Goal: Transaction & Acquisition: Obtain resource

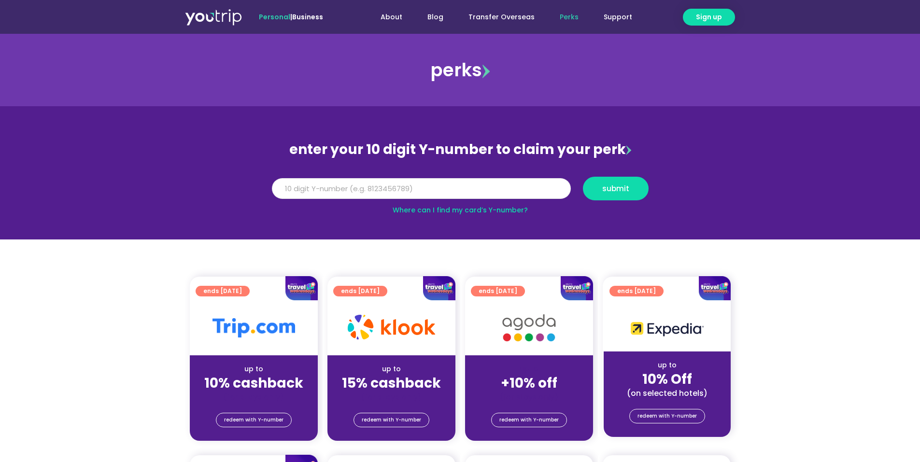
click at [326, 188] on input "Y Number" at bounding box center [421, 188] width 299 height 21
type input "8"
click at [603, 187] on span "submit" at bounding box center [615, 188] width 27 height 7
click at [289, 186] on input "810994723" at bounding box center [421, 188] width 299 height 21
type input "8108994723"
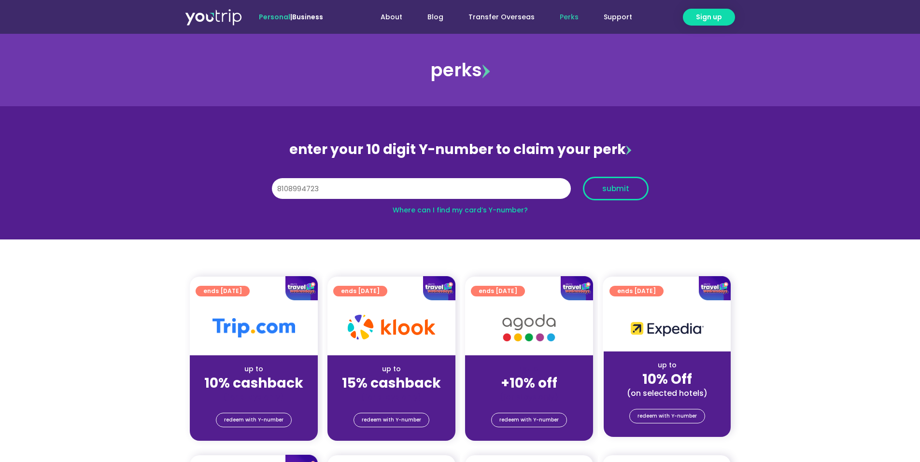
click at [606, 192] on span "submit" at bounding box center [615, 188] width 27 height 7
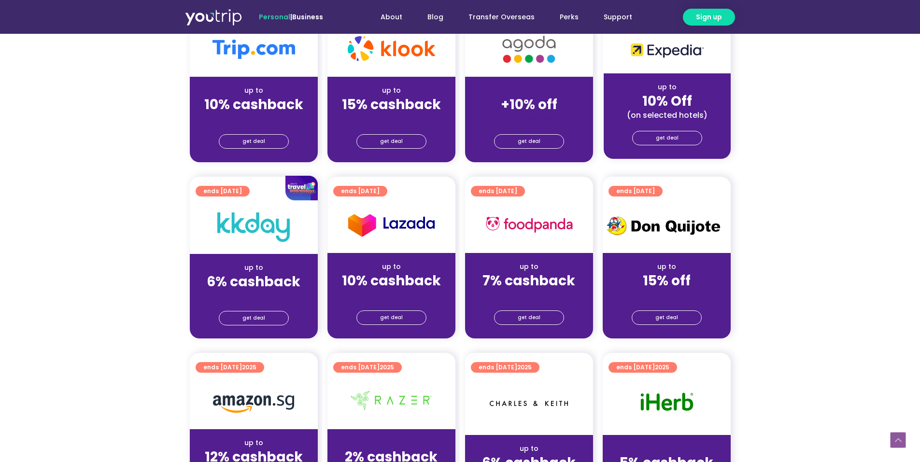
scroll to position [241, 0]
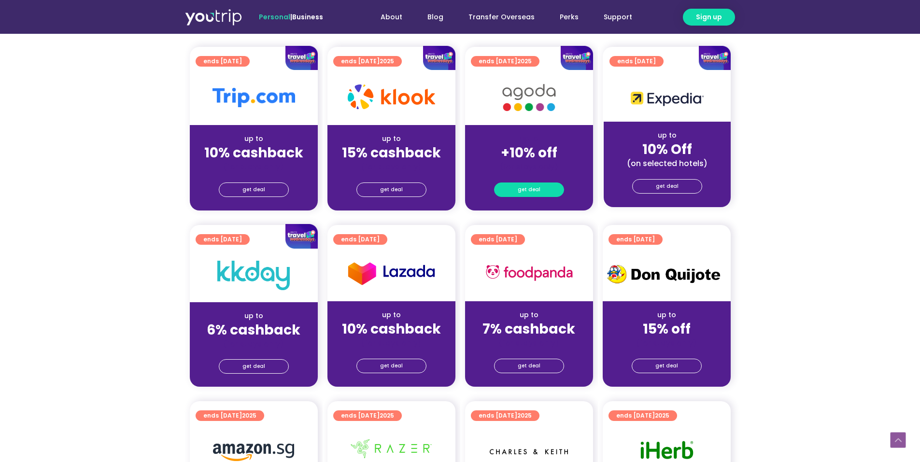
click at [523, 189] on span "get deal" at bounding box center [529, 190] width 23 height 14
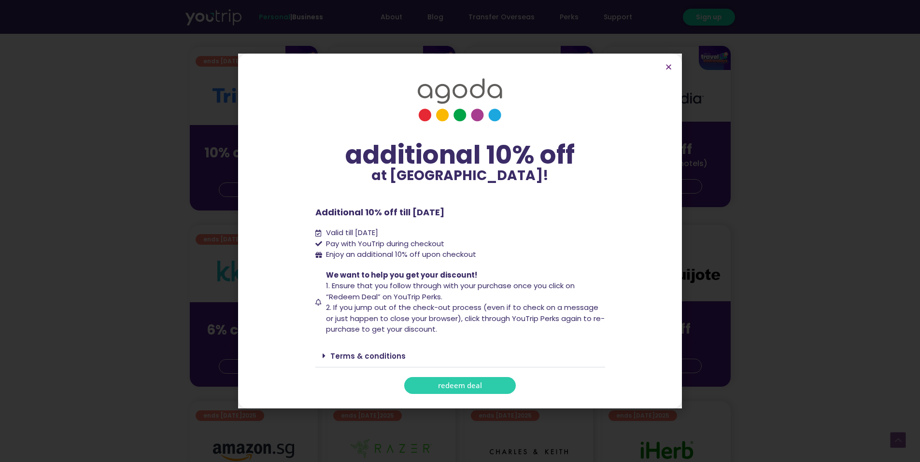
click at [460, 389] on span "redeem deal" at bounding box center [460, 385] width 44 height 7
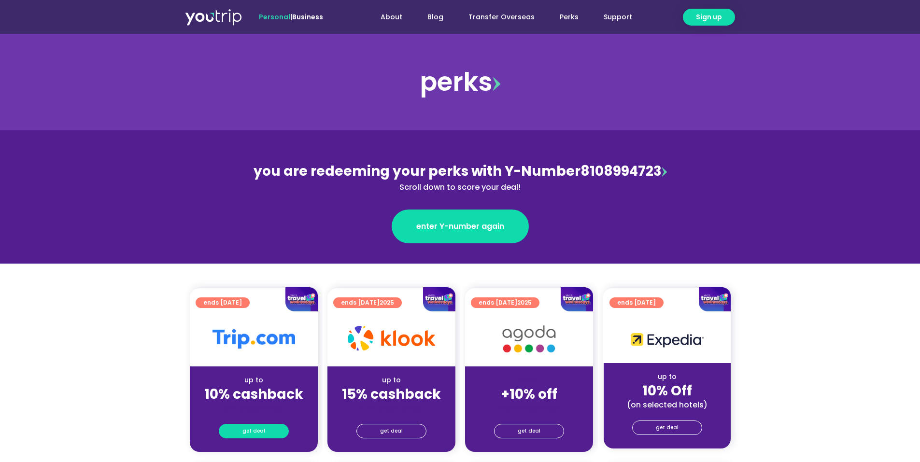
click at [245, 427] on span "get deal" at bounding box center [253, 431] width 23 height 14
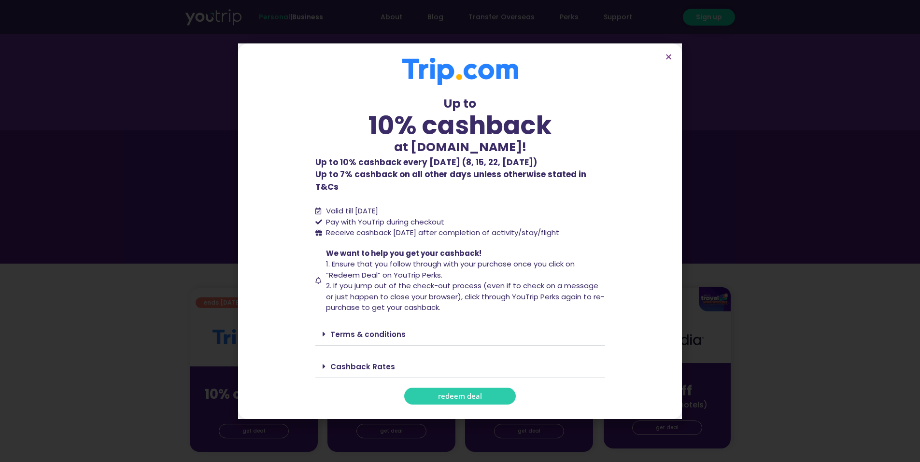
click at [454, 394] on link "redeem deal" at bounding box center [460, 396] width 112 height 17
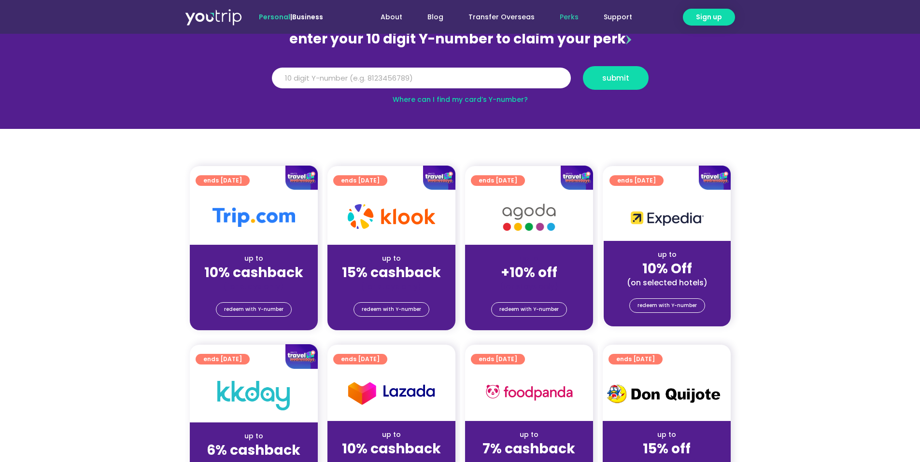
scroll to position [97, 0]
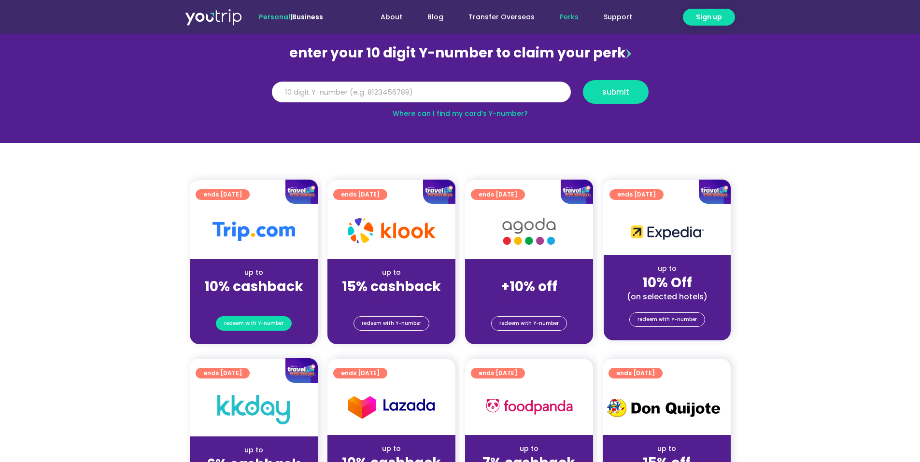
click at [237, 328] on span "redeem with Y-number" at bounding box center [253, 324] width 59 height 14
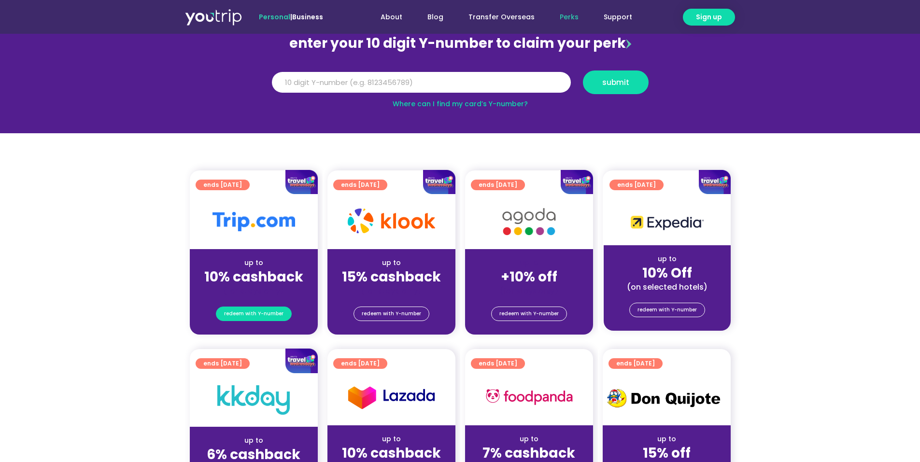
click at [240, 313] on span "redeem with Y-number" at bounding box center [253, 314] width 59 height 14
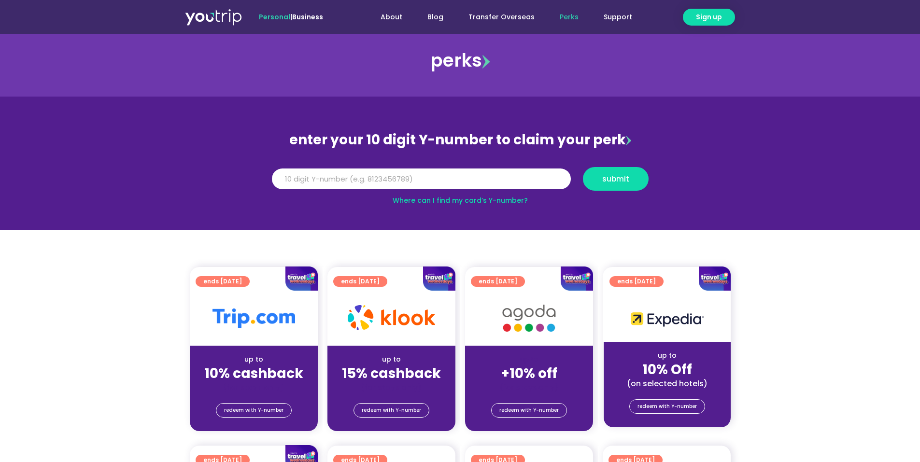
scroll to position [58, 0]
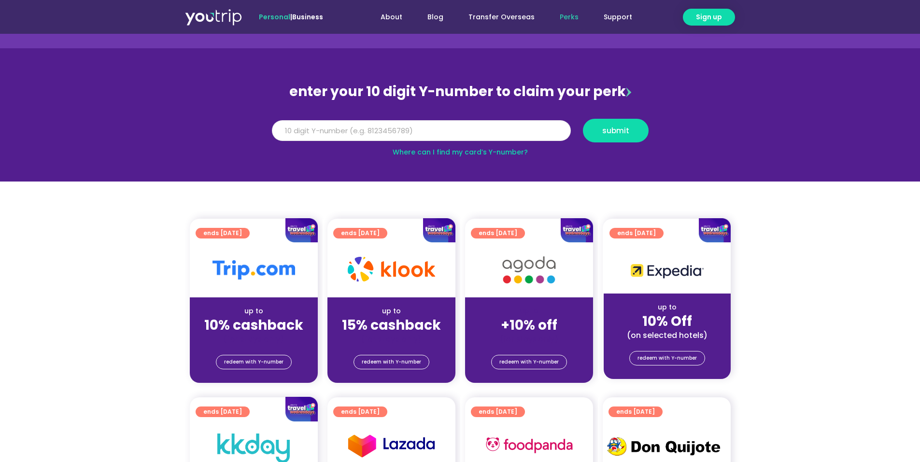
click at [304, 130] on input "Y Number" at bounding box center [421, 130] width 299 height 21
type input "8108994723"
click at [609, 131] on span "submit" at bounding box center [615, 130] width 27 height 7
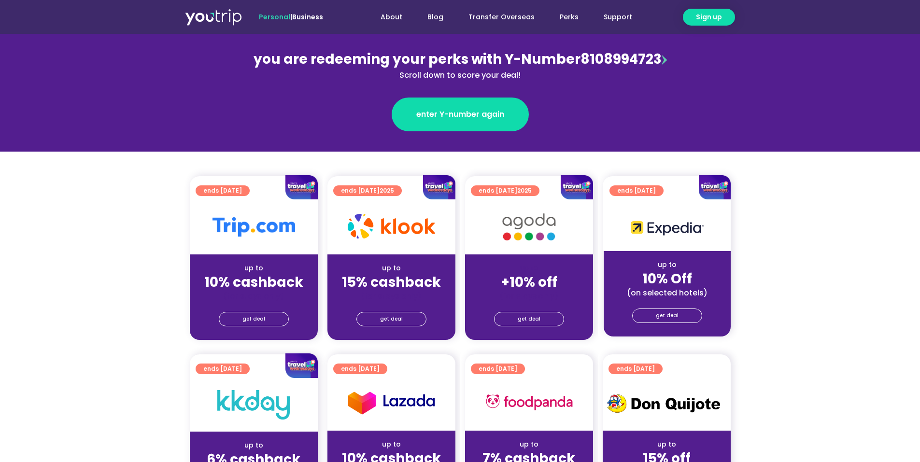
scroll to position [145, 0]
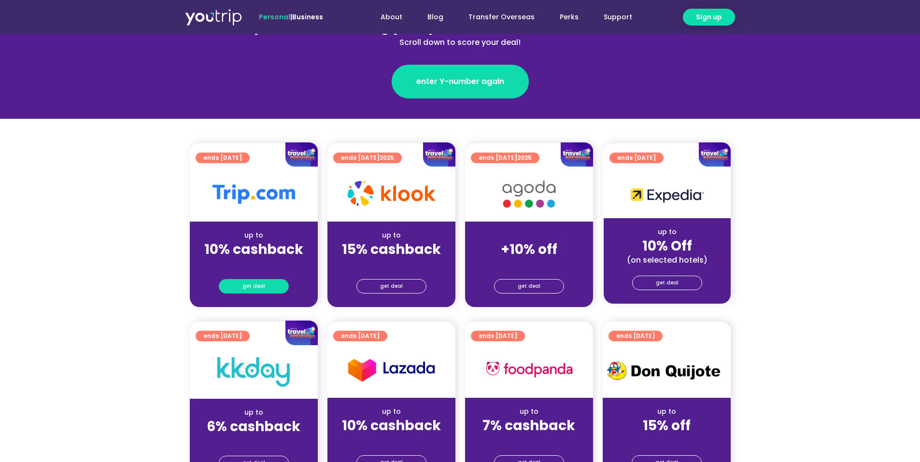
click at [237, 287] on link "get deal" at bounding box center [254, 286] width 70 height 14
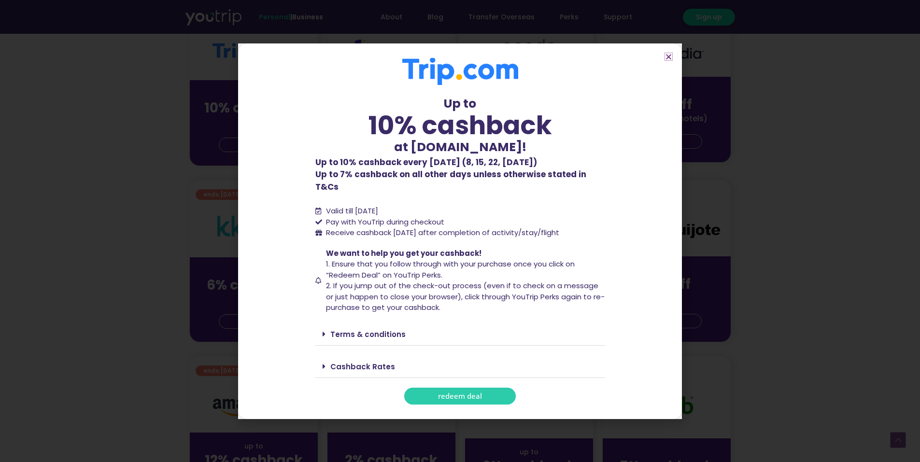
scroll to position [290, 0]
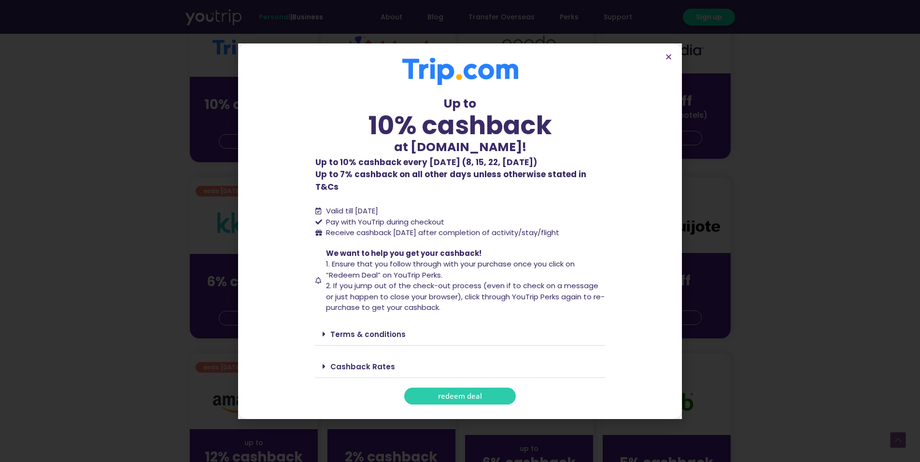
click at [461, 392] on span "redeem deal" at bounding box center [460, 395] width 44 height 7
